Goal: Transaction & Acquisition: Purchase product/service

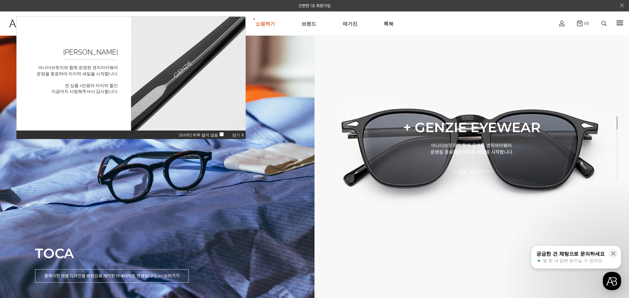
click at [238, 134] on span "닫기 X" at bounding box center [238, 135] width 12 height 5
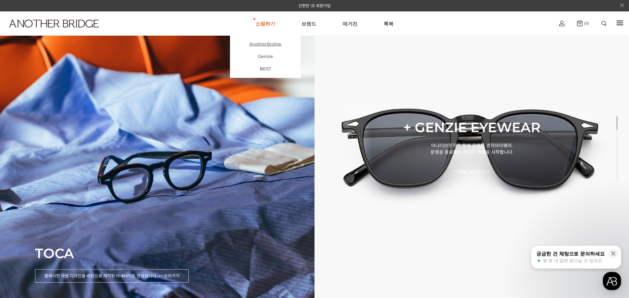
click at [275, 47] on link "AnotherBridge" at bounding box center [265, 44] width 71 height 12
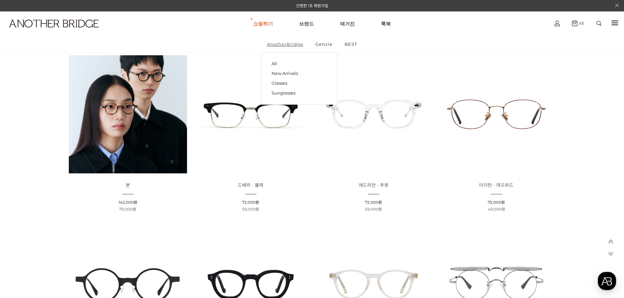
click at [295, 47] on link "AnotherBridge" at bounding box center [284, 44] width 47 height 17
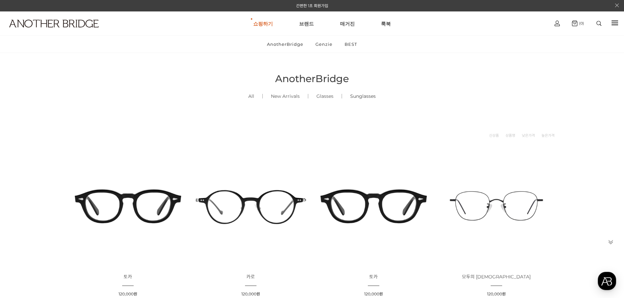
click at [366, 97] on link "Sunglasses ()" at bounding box center [363, 96] width 42 height 22
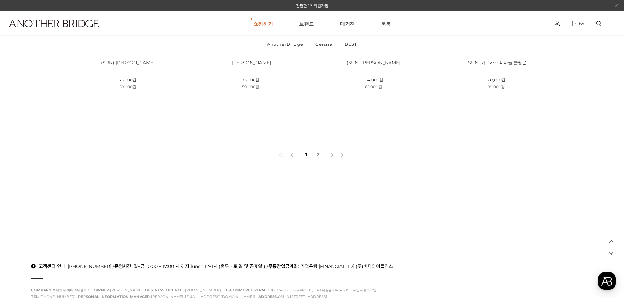
scroll to position [449, 0]
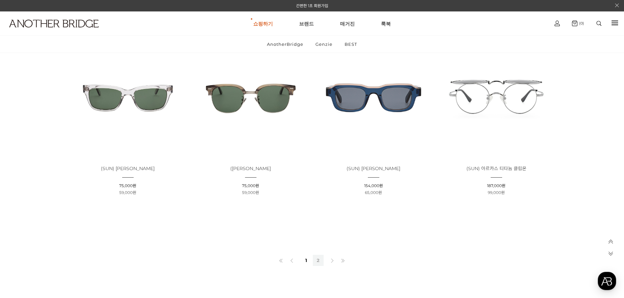
click at [318, 259] on link "2" at bounding box center [318, 260] width 11 height 11
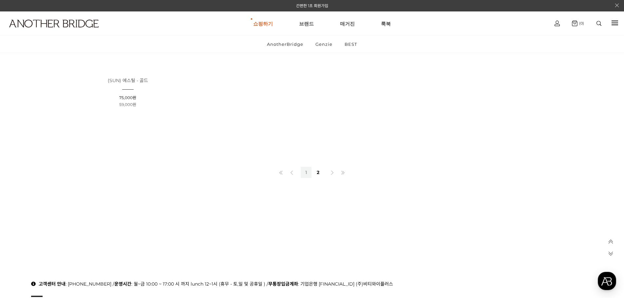
click at [306, 172] on link "1" at bounding box center [306, 172] width 11 height 11
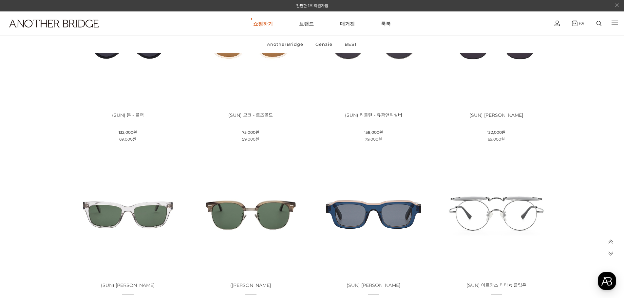
scroll to position [262, 0]
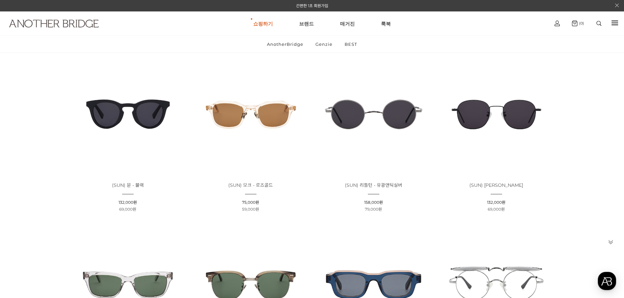
drag, startPoint x: 34, startPoint y: 82, endPoint x: 39, endPoint y: 39, distance: 43.2
click at [35, 81] on div "AnotherBridge Genzie BEST 현재 위치 홈 AnotherBridge Sunglasses Sunglasses All () Ne…" at bounding box center [312, 165] width 624 height 755
click at [41, 132] on div "AnotherBridge Genzie BEST 현재 위치 홈 AnotherBridge Sunglasses Sunglasses All () Ne…" at bounding box center [312, 165] width 624 height 755
